Goal: Task Accomplishment & Management: Use online tool/utility

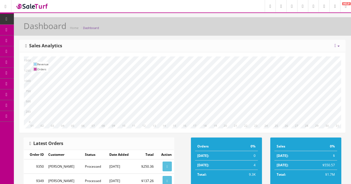
click at [32, 29] on icon at bounding box center [29, 29] width 6 height 4
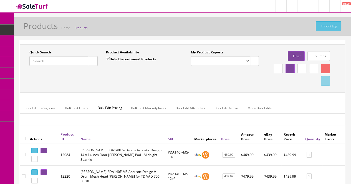
click at [17, 106] on div "Quick Search Date From Product Availability Hide Discontinued Products Date To …" at bounding box center [182, 130] width 337 height 180
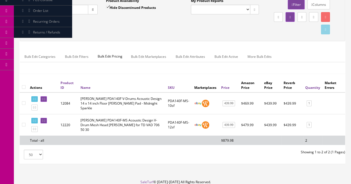
scroll to position [40, 0]
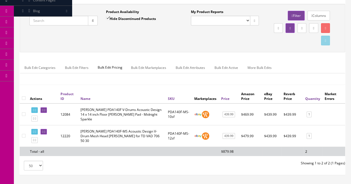
click at [98, 19] on div "Quick Search Date From" at bounding box center [63, 19] width 76 height 20
click at [90, 22] on button "button" at bounding box center [93, 21] width 10 height 10
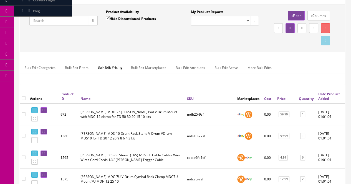
click at [64, 93] on link "Product ID" at bounding box center [66, 96] width 13 height 9
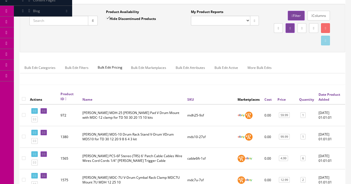
click at [50, 42] on div "Quick Search Date From Product Availability Hide Discontinued Products Date To …" at bounding box center [182, 27] width 322 height 37
click at [65, 96] on th "Product ID" at bounding box center [69, 97] width 22 height 15
click at [64, 94] on link "Product ID" at bounding box center [66, 97] width 13 height 10
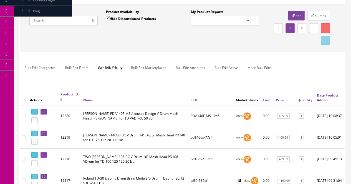
click at [206, 19] on select "Default" at bounding box center [220, 21] width 59 height 10
select select "3"
click at [191, 16] on select "Default" at bounding box center [220, 21] width 59 height 10
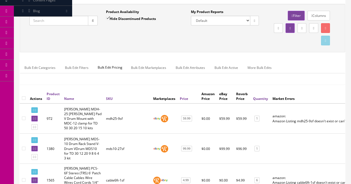
click at [116, 46] on div "Quick Search Date From Product Availability Hide Discontinued Products Date To …" at bounding box center [182, 27] width 322 height 37
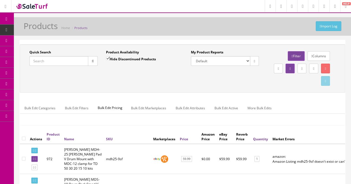
scroll to position [0, 0]
click at [55, 135] on link "Product ID" at bounding box center [53, 136] width 13 height 9
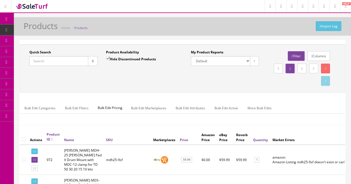
click at [55, 134] on link "Product ID" at bounding box center [53, 137] width 13 height 10
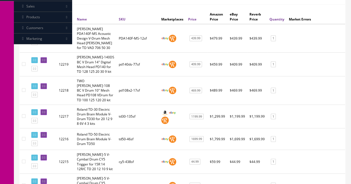
scroll to position [122, 0]
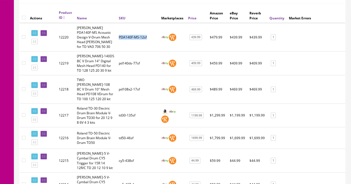
drag, startPoint x: 138, startPoint y: 39, endPoint x: 113, endPoint y: 38, distance: 25.0
click at [116, 38] on td "PDA140F-MS-12sf" at bounding box center [137, 37] width 42 height 29
copy td "PDA140F-MS-12sf"
click at [136, 65] on td "pd140ds-77sf" at bounding box center [137, 64] width 42 height 24
drag, startPoint x: 136, startPoint y: 69, endPoint x: 113, endPoint y: 70, distance: 23.6
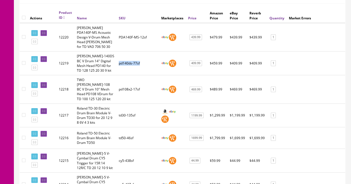
click at [116, 70] on td "pd140ds-77sf" at bounding box center [137, 64] width 42 height 24
copy td "pd140ds-77sf"
click at [136, 101] on td "pd108x2-17sf" at bounding box center [137, 89] width 42 height 29
drag, startPoint x: 135, startPoint y: 98, endPoint x: 114, endPoint y: 100, distance: 21.7
click at [116, 100] on td "pd108x2-17sf" at bounding box center [137, 89] width 42 height 29
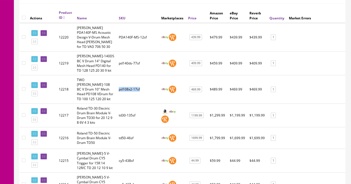
copy td "pd108x2-17sf"
click at [132, 123] on td "td30-135sf" at bounding box center [137, 116] width 42 height 24
drag, startPoint x: 132, startPoint y: 127, endPoint x: 113, endPoint y: 126, distance: 19.2
click at [116, 126] on td "td30-135sf" at bounding box center [137, 116] width 42 height 24
copy td "td30-135sf"
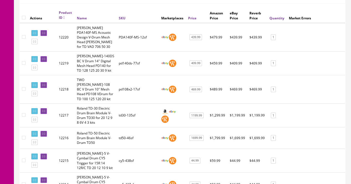
click at [133, 149] on td "td50-46sf" at bounding box center [137, 138] width 42 height 22
drag, startPoint x: 129, startPoint y: 152, endPoint x: 113, endPoint y: 152, distance: 16.1
click at [116, 149] on td "td50-46sf" at bounding box center [137, 138] width 42 height 22
copy td "td50-46sf"
